Goal: Task Accomplishment & Management: Use online tool/utility

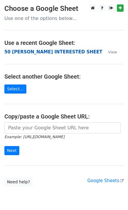
click at [15, 51] on strong "50 [PERSON_NAME] INTERESTED SHEET" at bounding box center [53, 51] width 98 height 5
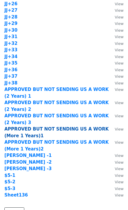
scroll to position [547, 0]
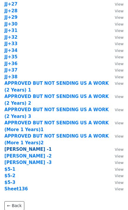
click at [22, 149] on strong "CLINTS -1" at bounding box center [27, 148] width 47 height 5
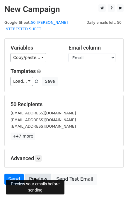
click at [37, 173] on link "Preview" at bounding box center [38, 178] width 26 height 11
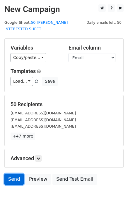
click at [12, 173] on link "Send" at bounding box center [13, 178] width 19 height 11
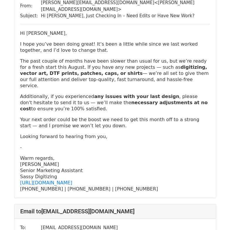
scroll to position [313, 0]
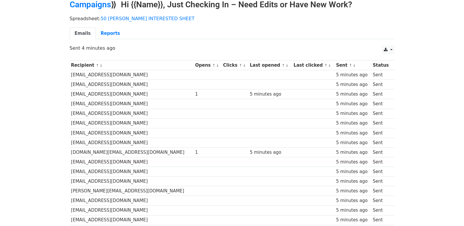
scroll to position [408, 0]
